Goal: Information Seeking & Learning: Learn about a topic

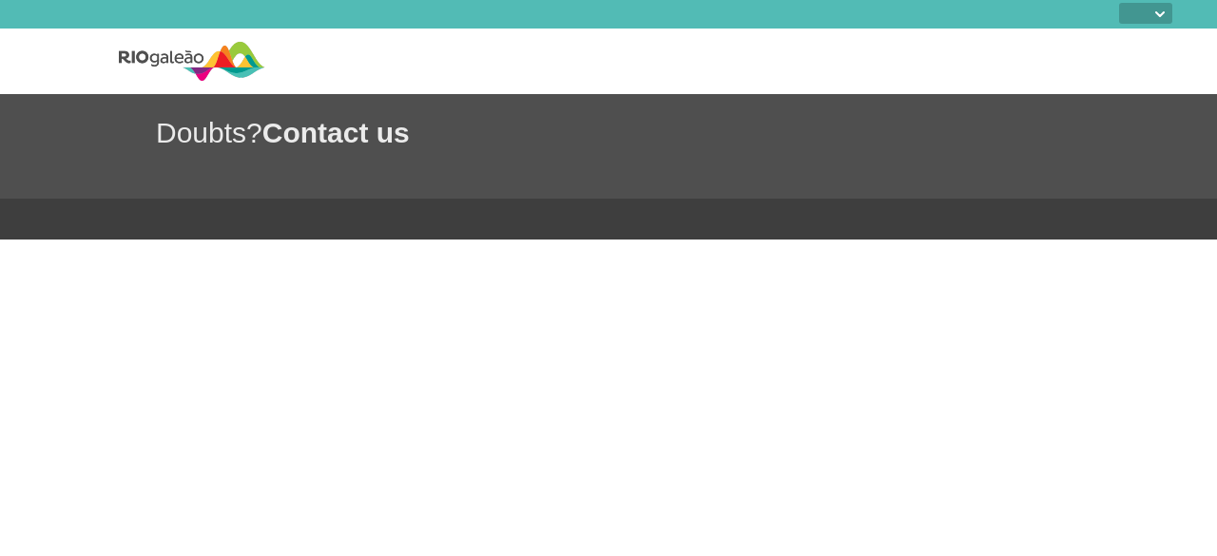
select select
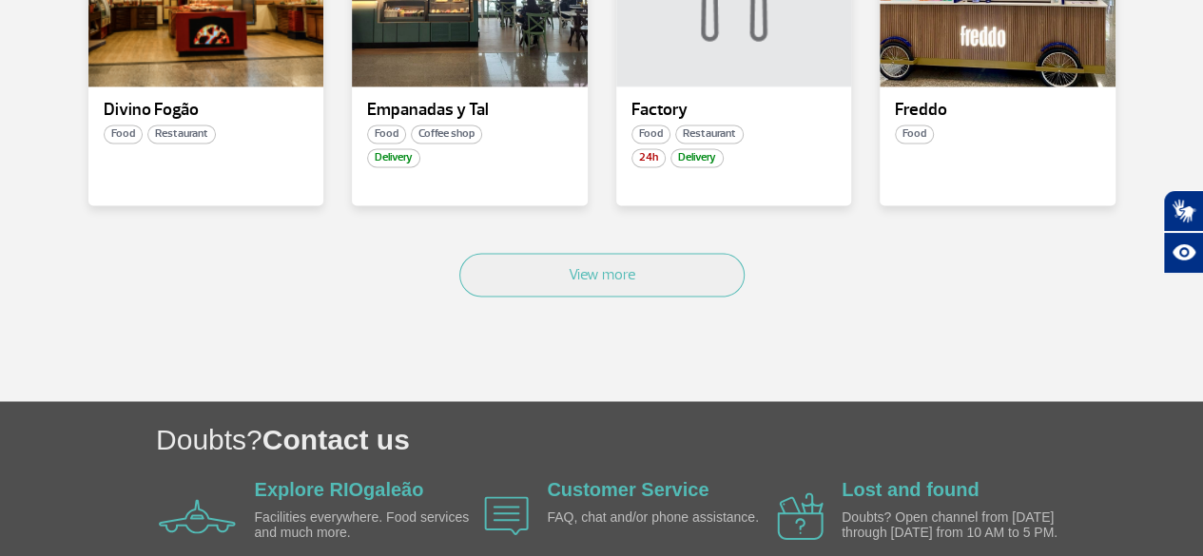
scroll to position [1331, 0]
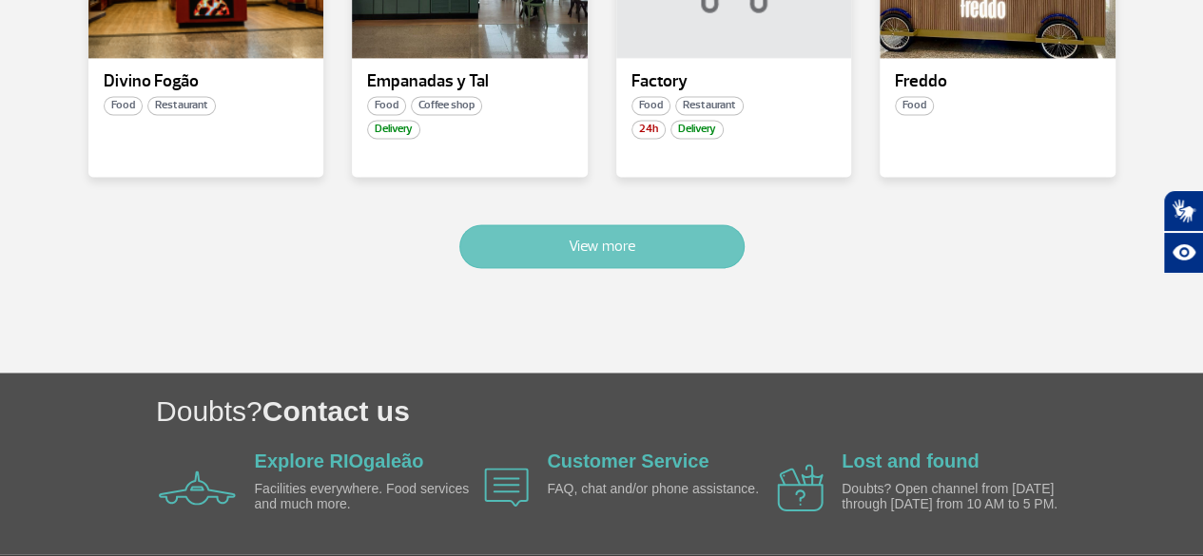
click at [711, 241] on button "View more" at bounding box center [601, 246] width 285 height 44
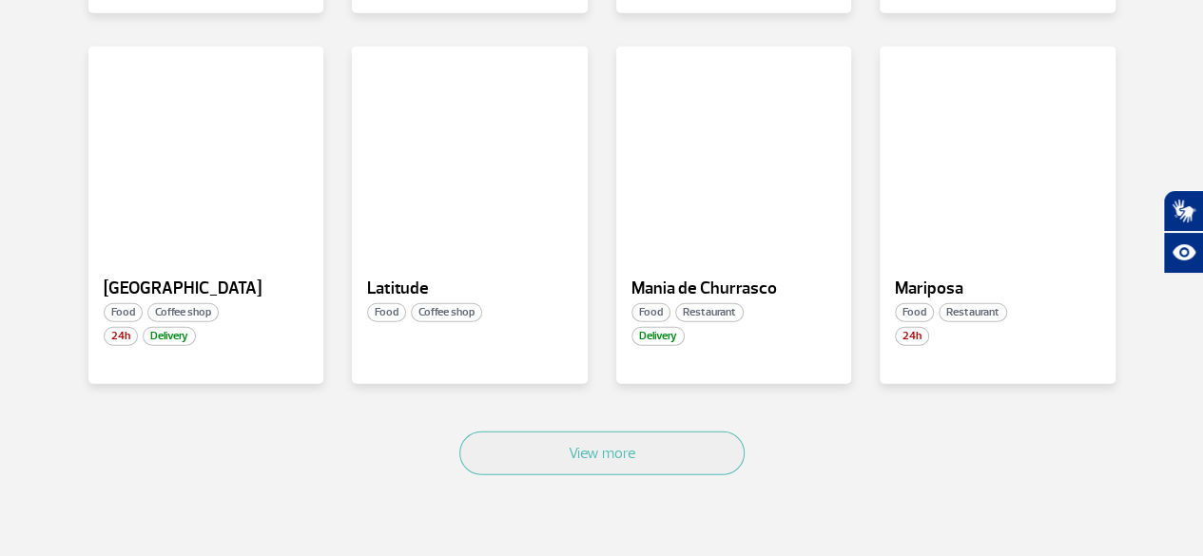
scroll to position [2348, 0]
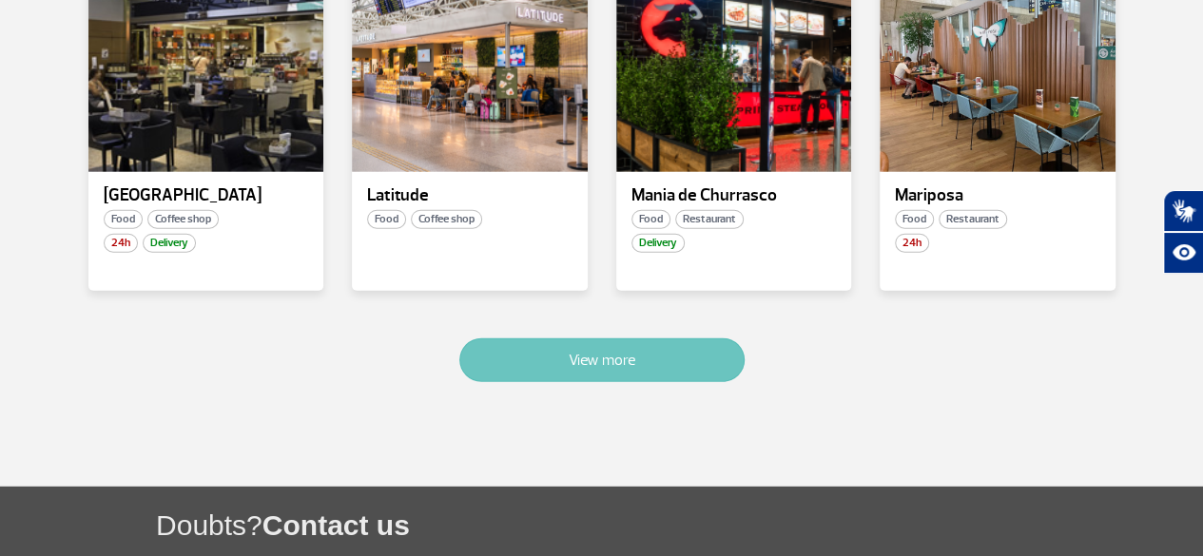
click at [646, 361] on button "View more" at bounding box center [601, 360] width 285 height 44
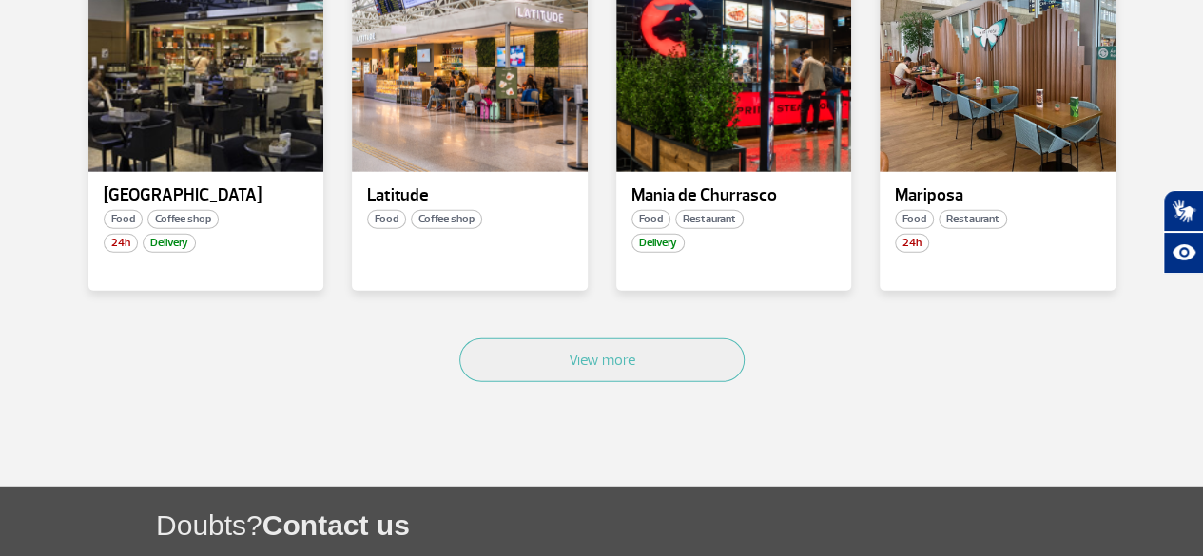
scroll to position [3461, 0]
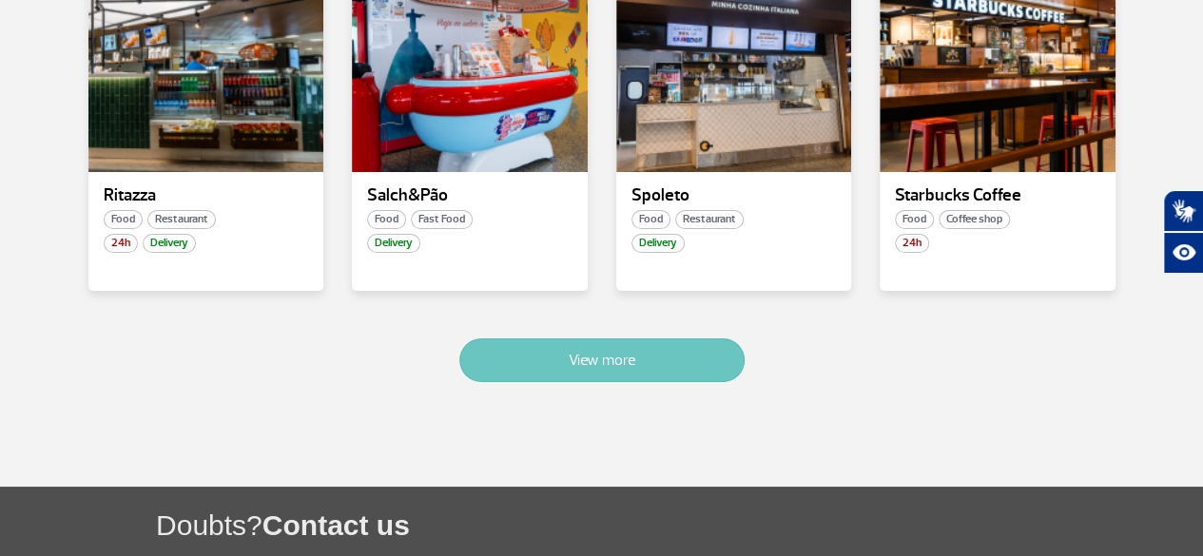
click at [620, 344] on button "View more" at bounding box center [601, 360] width 285 height 44
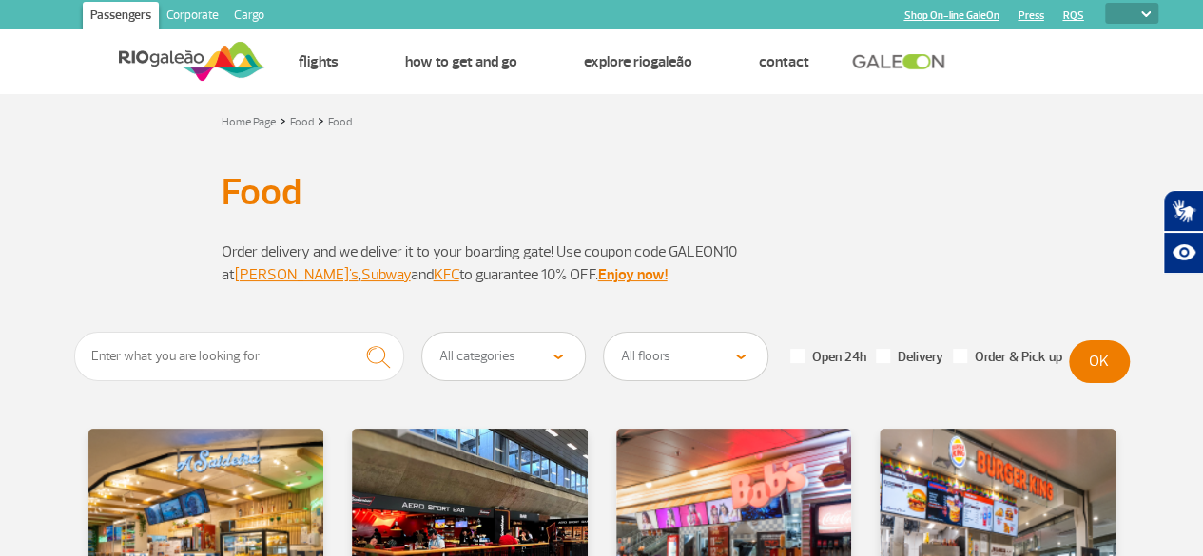
scroll to position [190, 0]
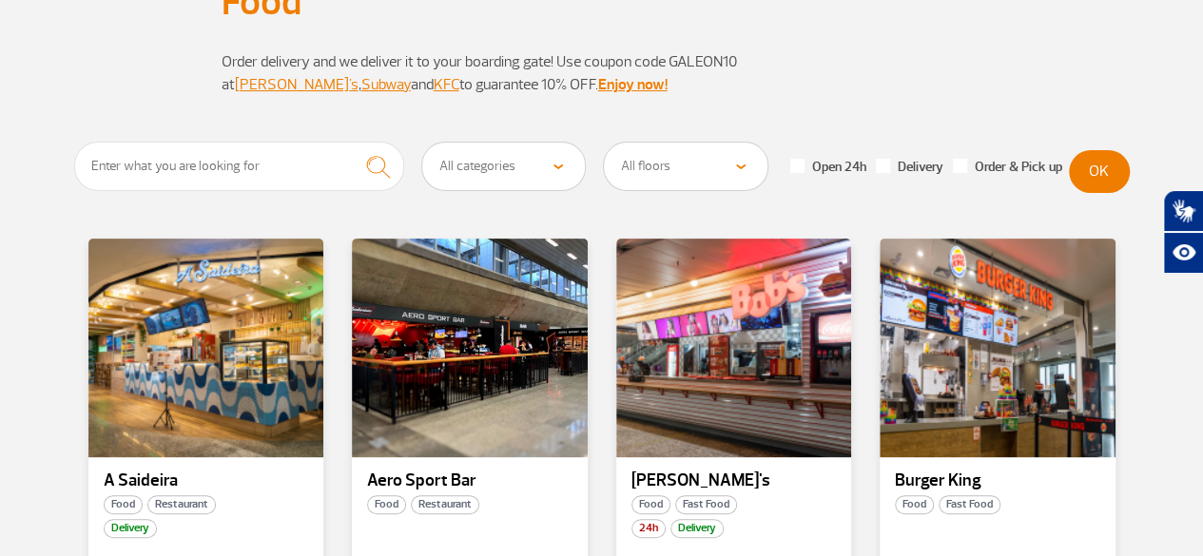
click at [721, 161] on select "All floors Public Area (before X-ray) Arrivals Public Area International Arriva…" at bounding box center [686, 167] width 164 height 48
click at [604, 143] on select "All floors Public Area (before X-ray) Arrivals Public Area International Arriva…" at bounding box center [686, 167] width 164 height 48
click at [1109, 176] on button "OK" at bounding box center [1099, 171] width 61 height 43
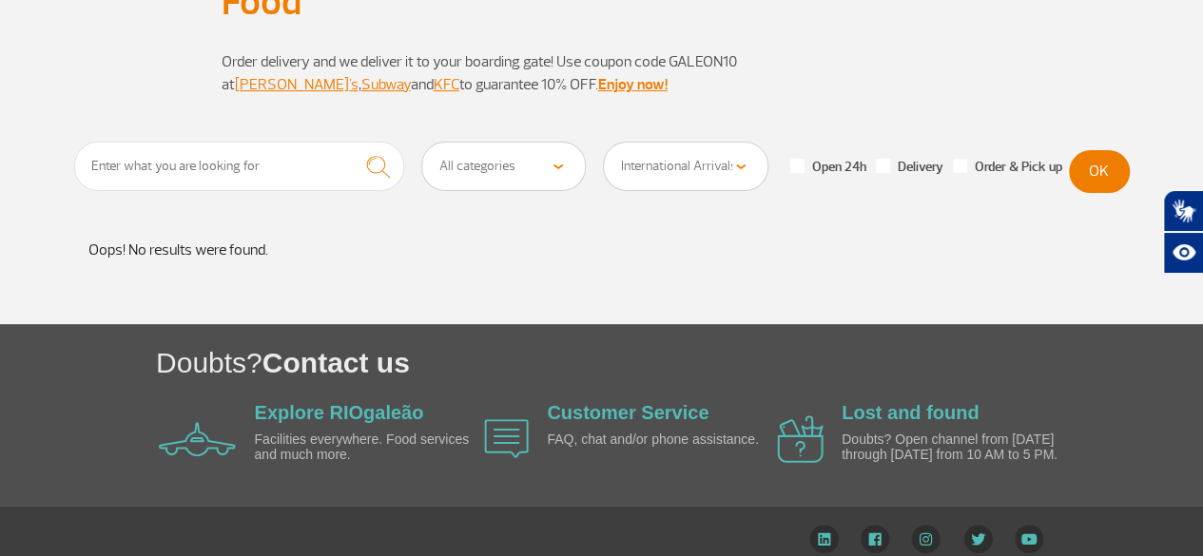
click at [728, 176] on select "All floors Public Area (before X-ray) Arrivals Public Area International Arriva…" at bounding box center [686, 167] width 164 height 48
select select "90"
click at [604, 143] on select "All floors Public Area (before X-ray) Arrivals Public Area International Arriva…" at bounding box center [686, 167] width 164 height 48
click at [1100, 172] on button "OK" at bounding box center [1099, 171] width 61 height 43
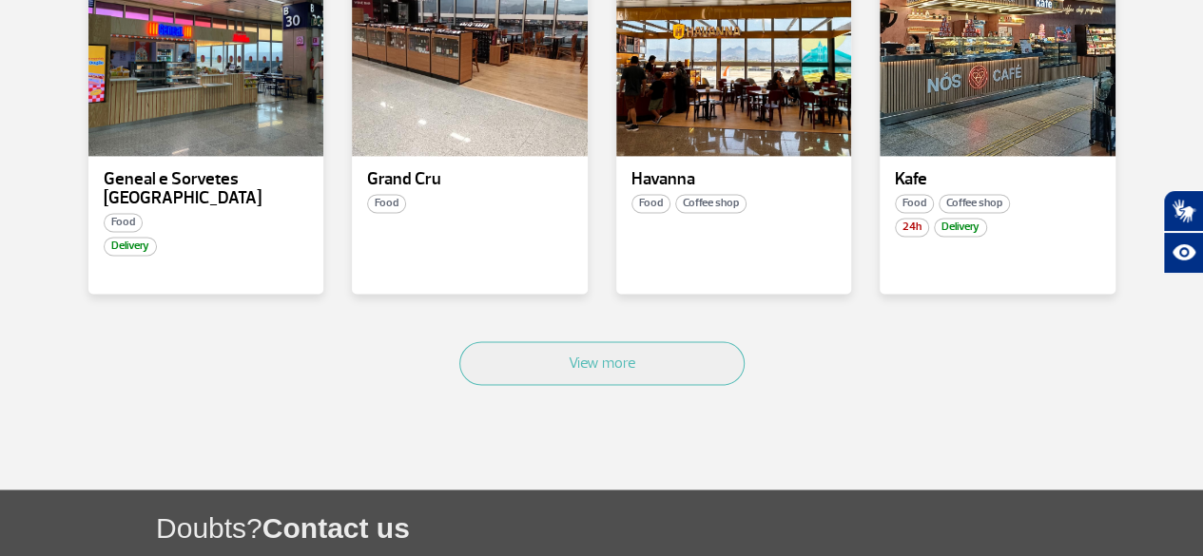
scroll to position [1236, 0]
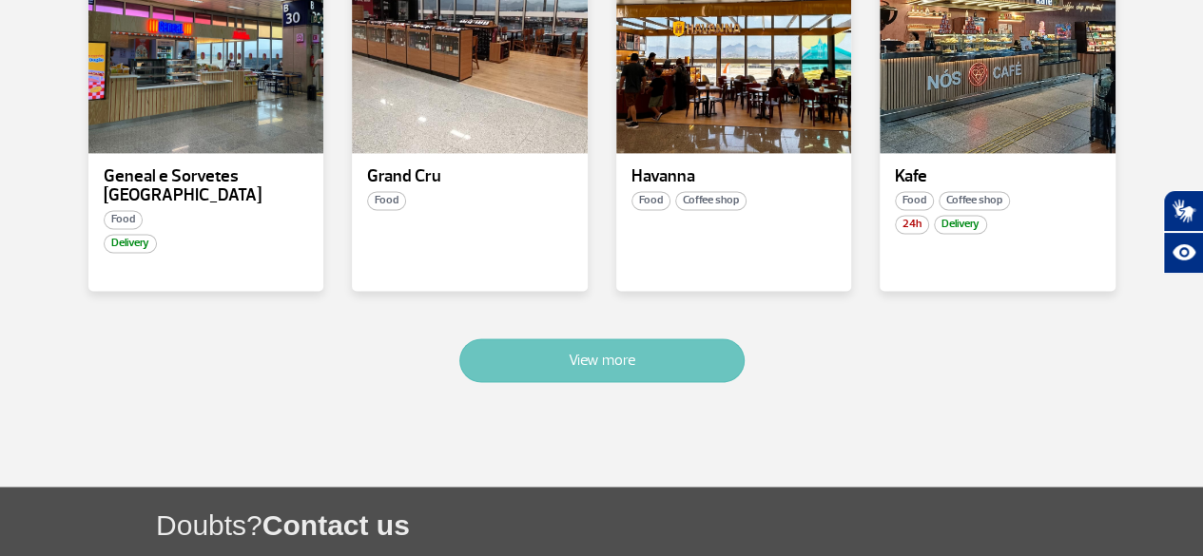
click at [511, 353] on button "View more" at bounding box center [601, 360] width 285 height 44
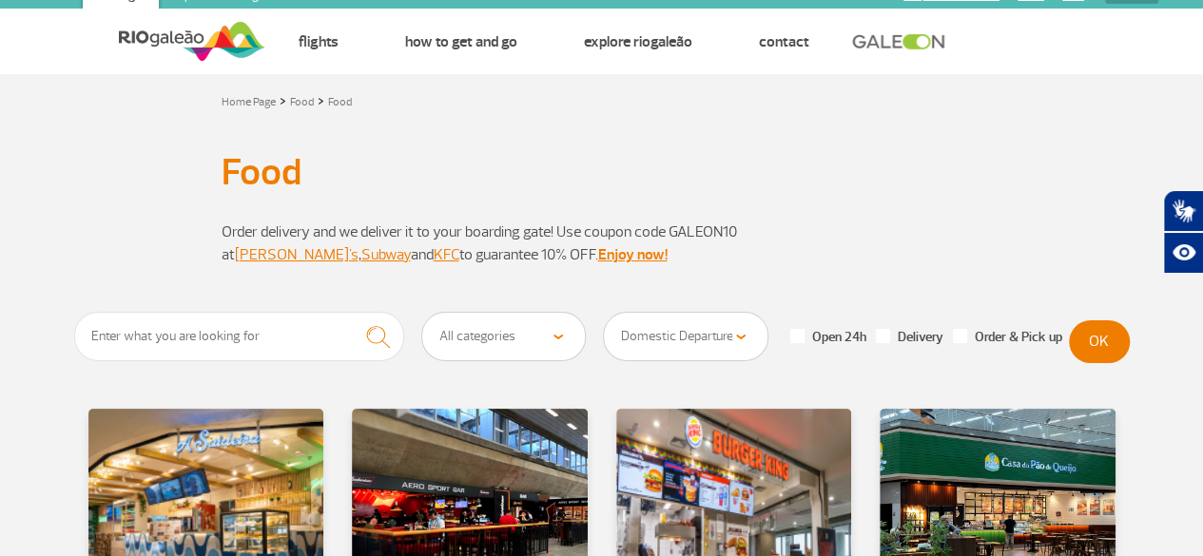
scroll to position [0, 0]
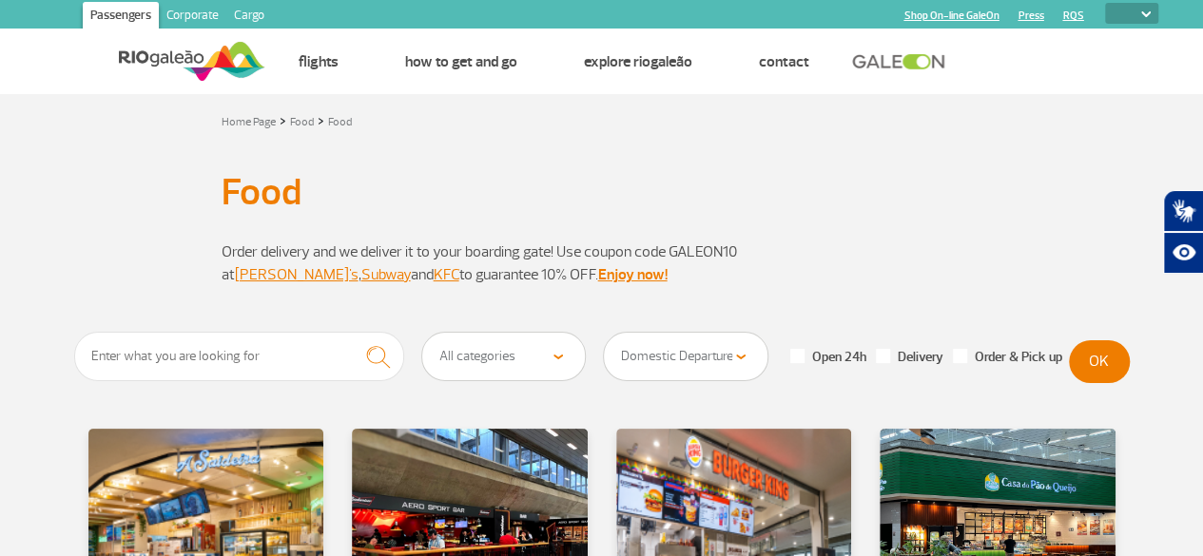
click at [184, 40] on img at bounding box center [192, 61] width 146 height 47
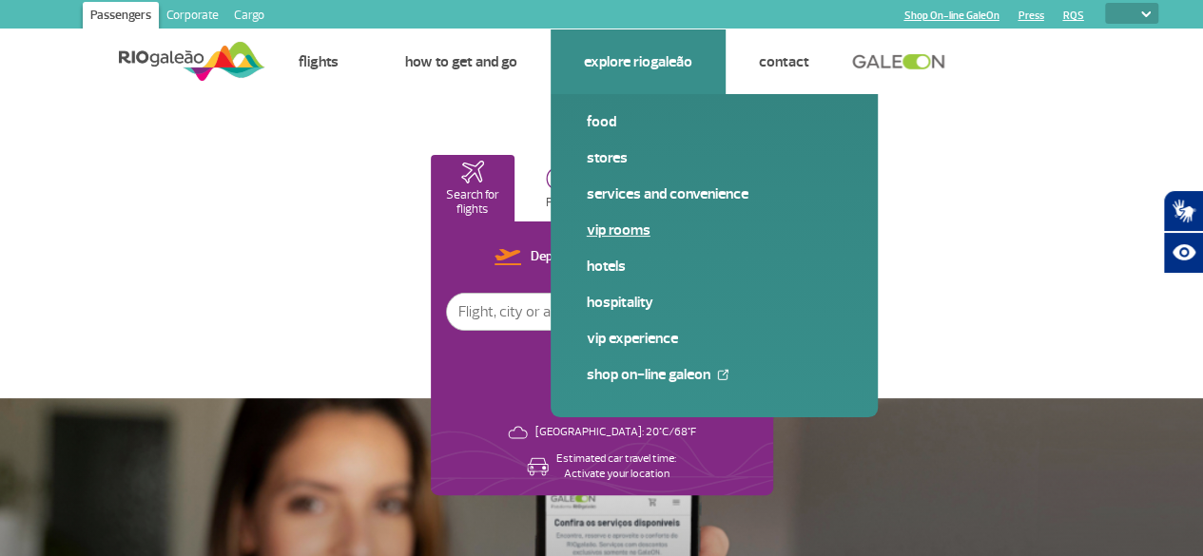
click at [613, 229] on link "VIP Rooms" at bounding box center [714, 230] width 255 height 21
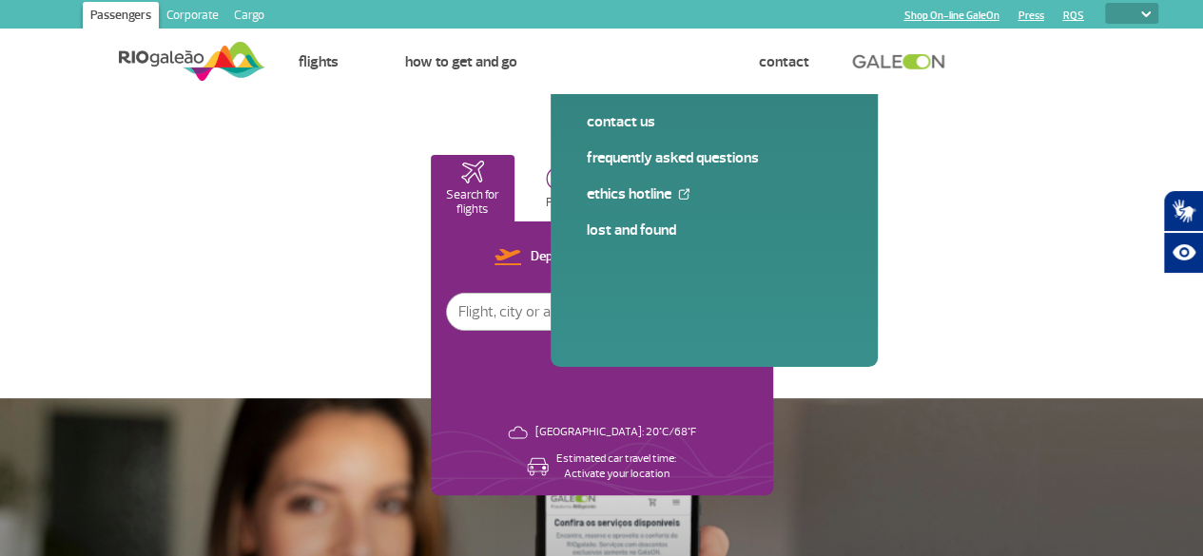
click at [758, 204] on p "Hospitality" at bounding box center [731, 204] width 54 height 14
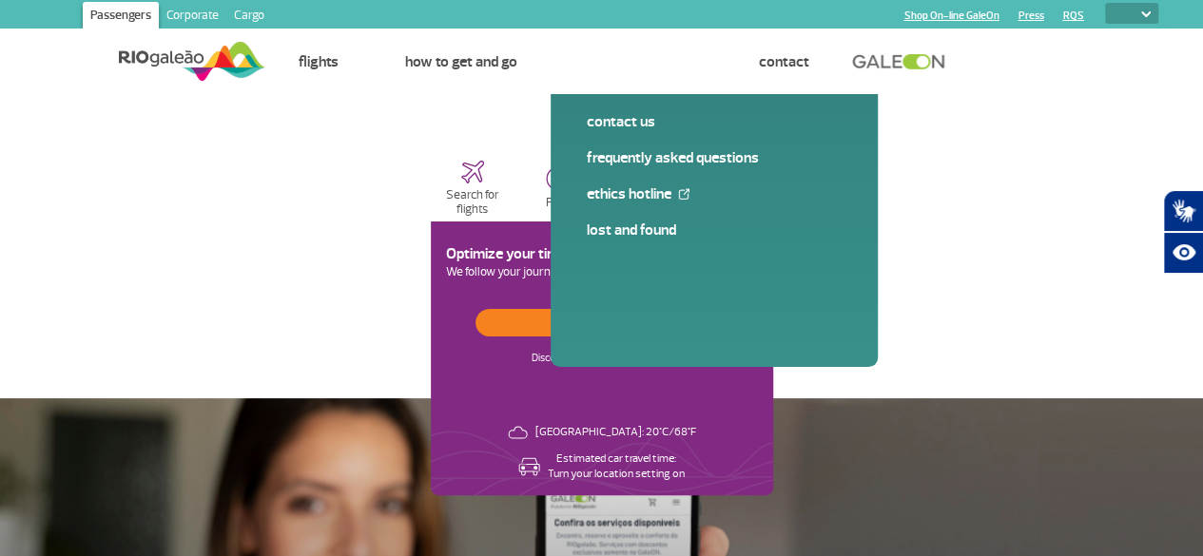
click at [673, 200] on p "VIP Lounge" at bounding box center [644, 203] width 58 height 14
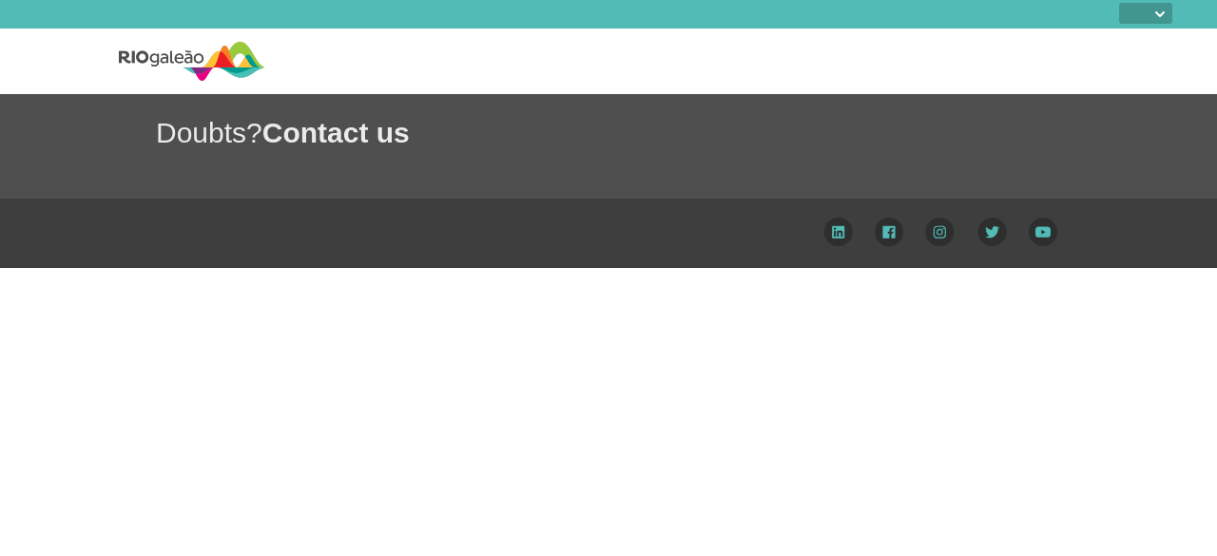
select select
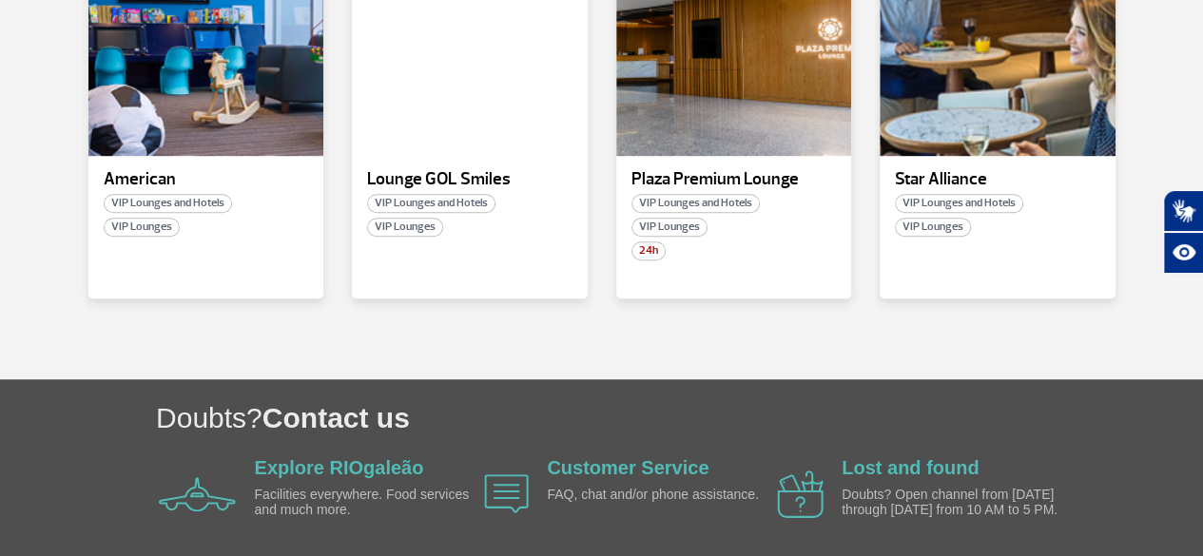
scroll to position [434, 0]
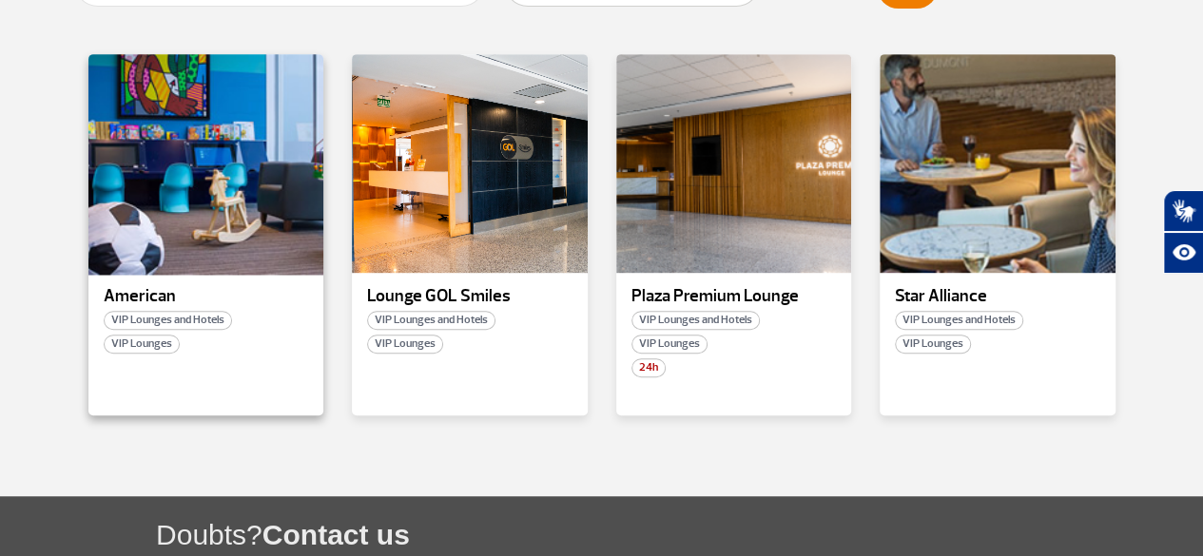
drag, startPoint x: 234, startPoint y: 213, endPoint x: 125, endPoint y: 210, distance: 108.4
click at [125, 210] on div at bounding box center [206, 163] width 240 height 223
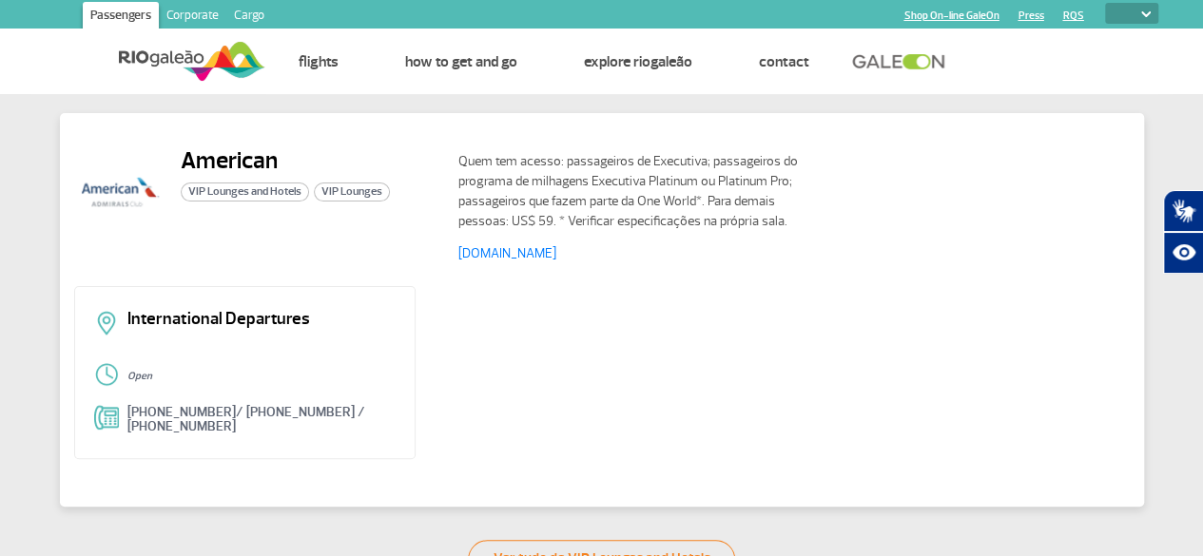
drag, startPoint x: 483, startPoint y: 256, endPoint x: 614, endPoint y: 228, distance: 134.1
click at [614, 228] on p "Quem tem acesso: passageiros de Executiva; passageiros do programa de milhagens…" at bounding box center [629, 191] width 342 height 80
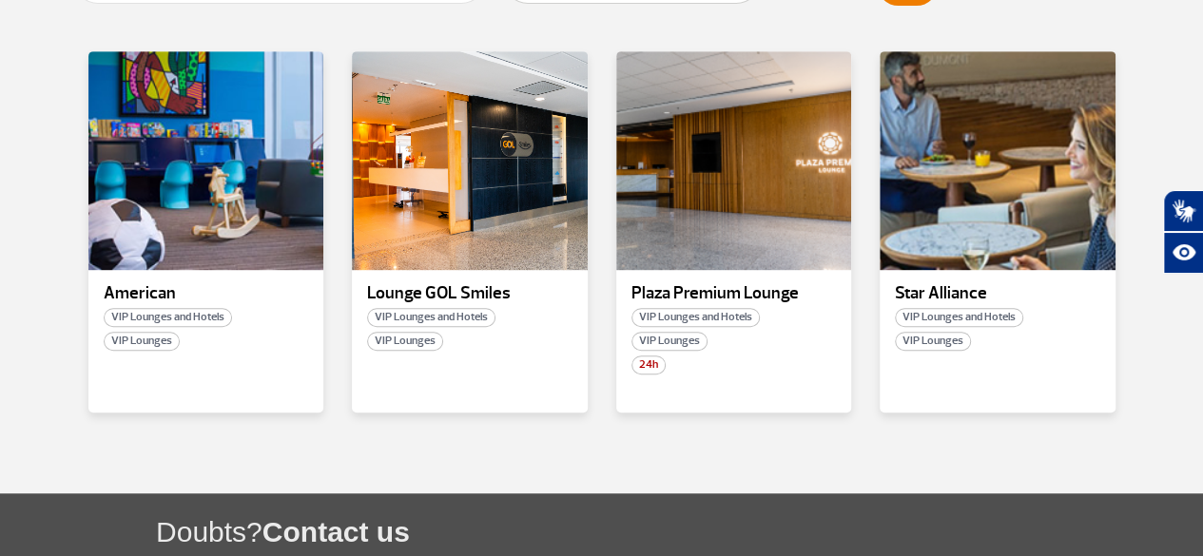
scroll to position [475, 0]
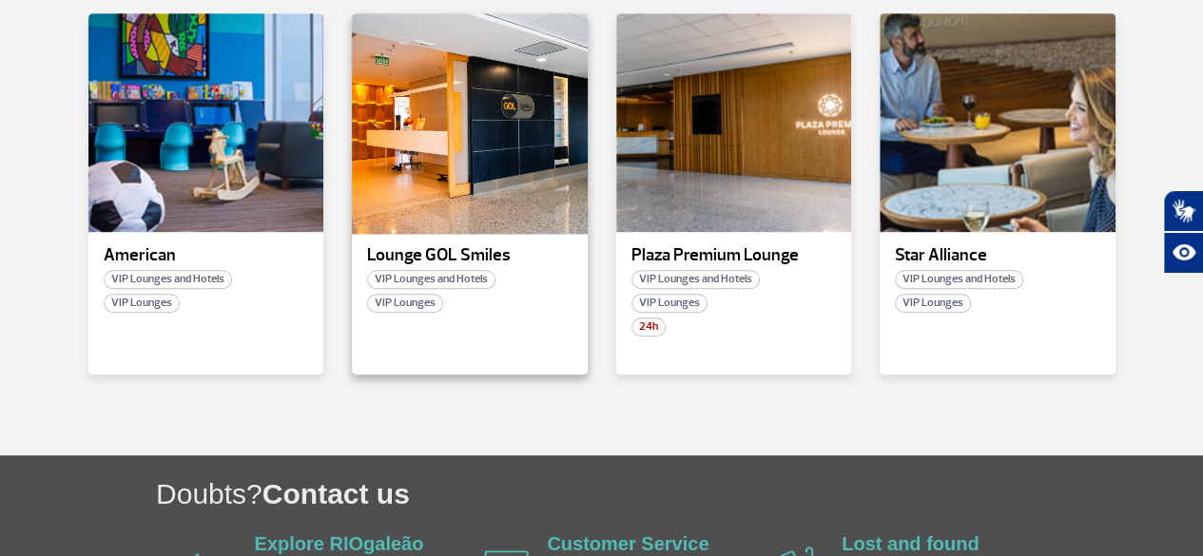
click at [477, 181] on div at bounding box center [470, 122] width 240 height 223
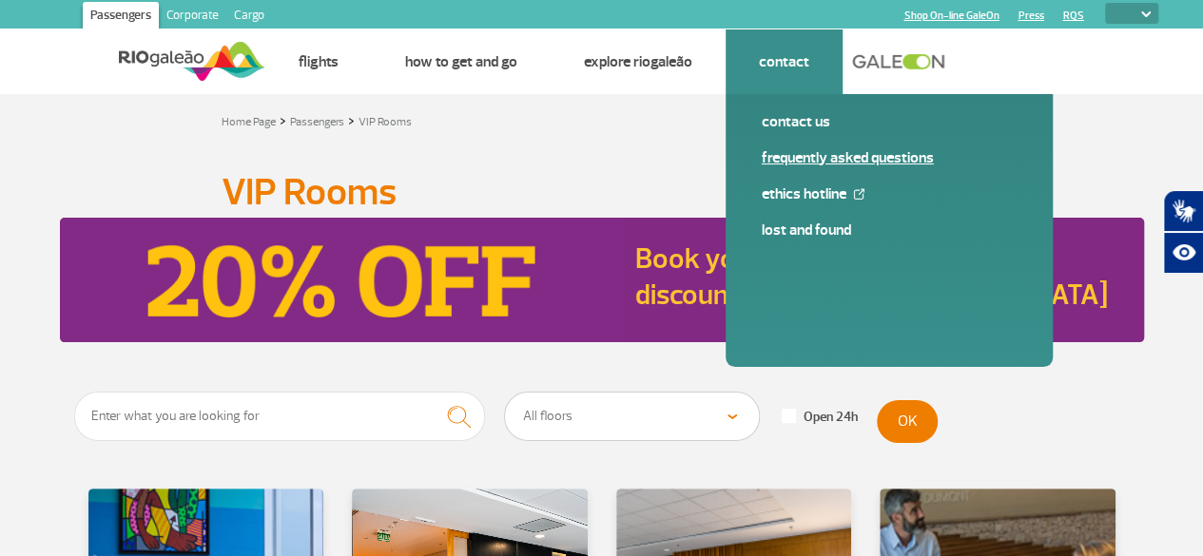
click at [859, 151] on link "Frequently Asked Questions" at bounding box center [889, 157] width 255 height 21
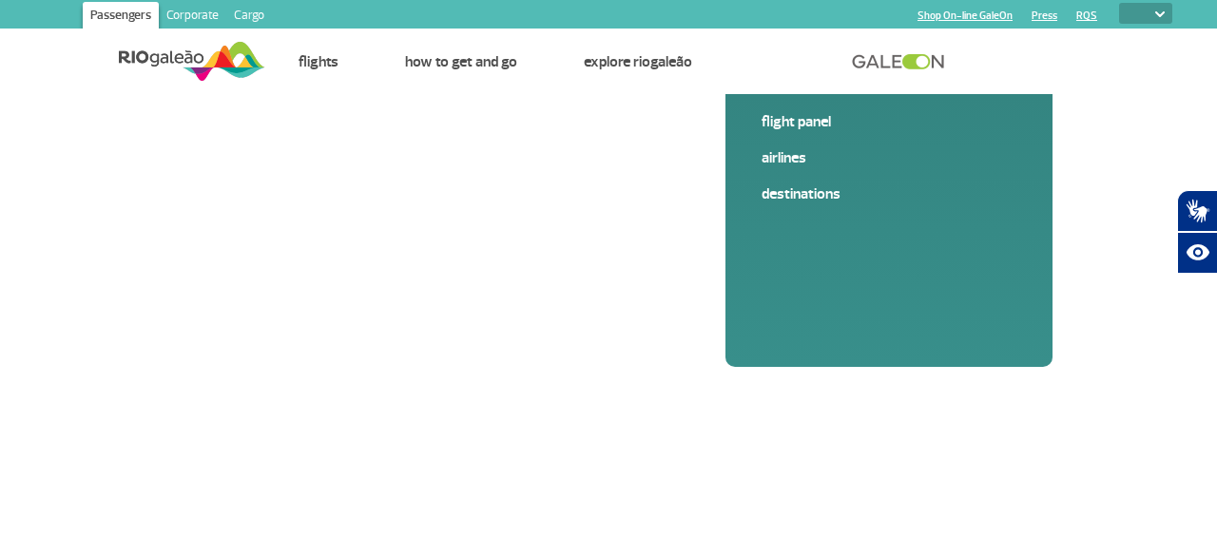
click at [221, 59] on img at bounding box center [192, 61] width 146 height 47
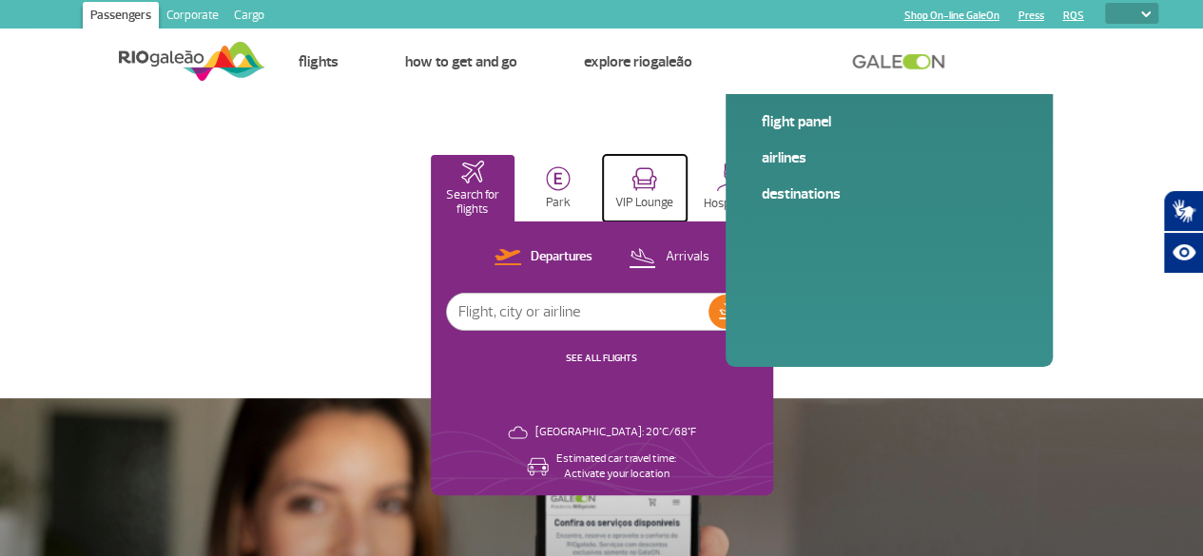
click at [673, 196] on p "VIP Lounge" at bounding box center [644, 203] width 58 height 14
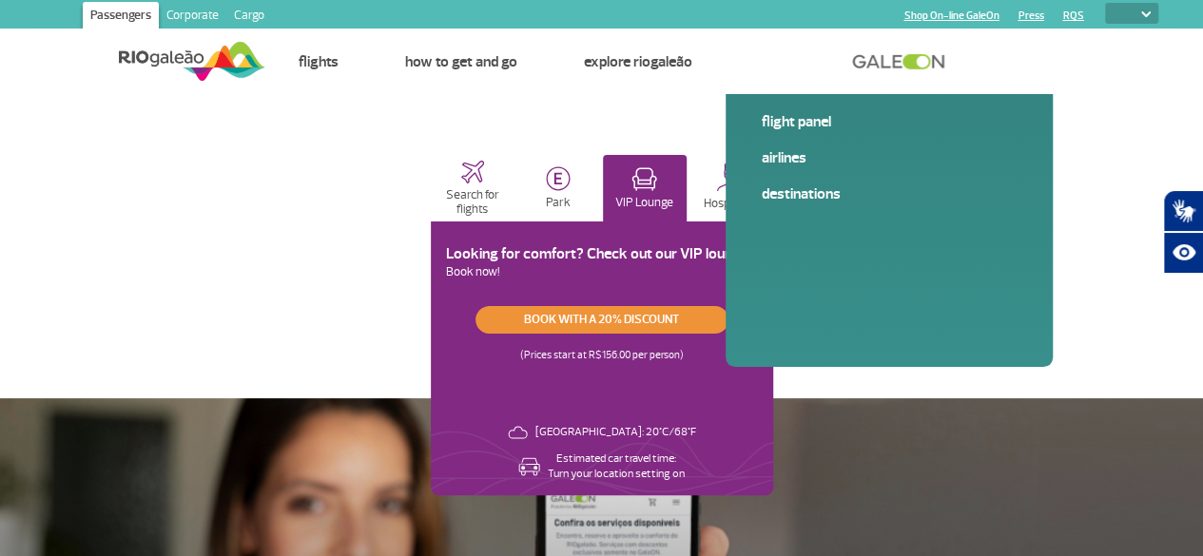
click at [728, 322] on link "Book with a 20% discount" at bounding box center [601, 320] width 253 height 28
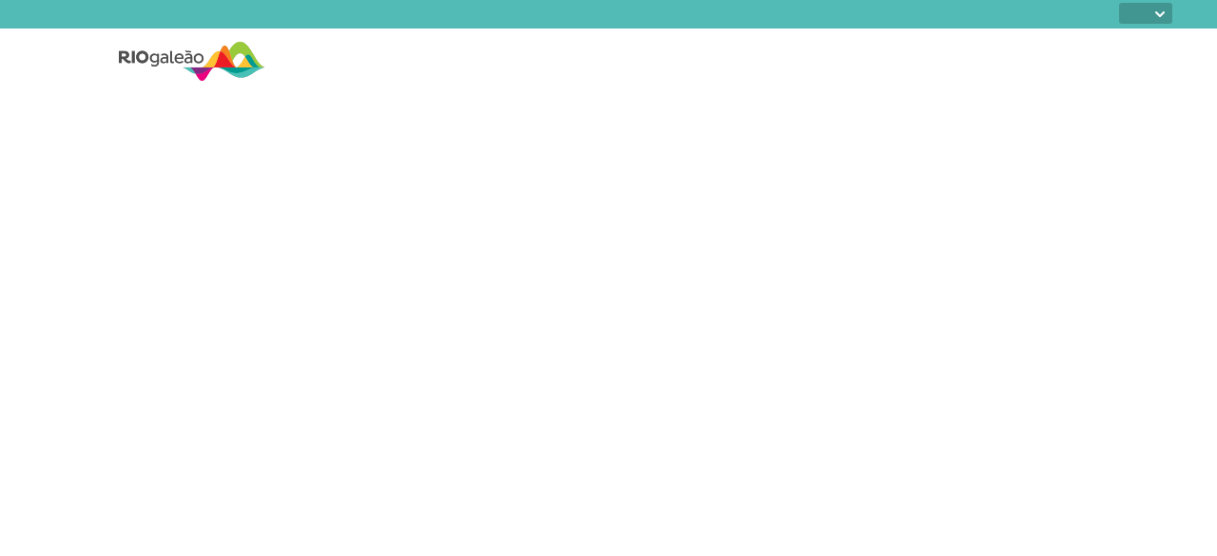
select select
